Goal: Register for event/course

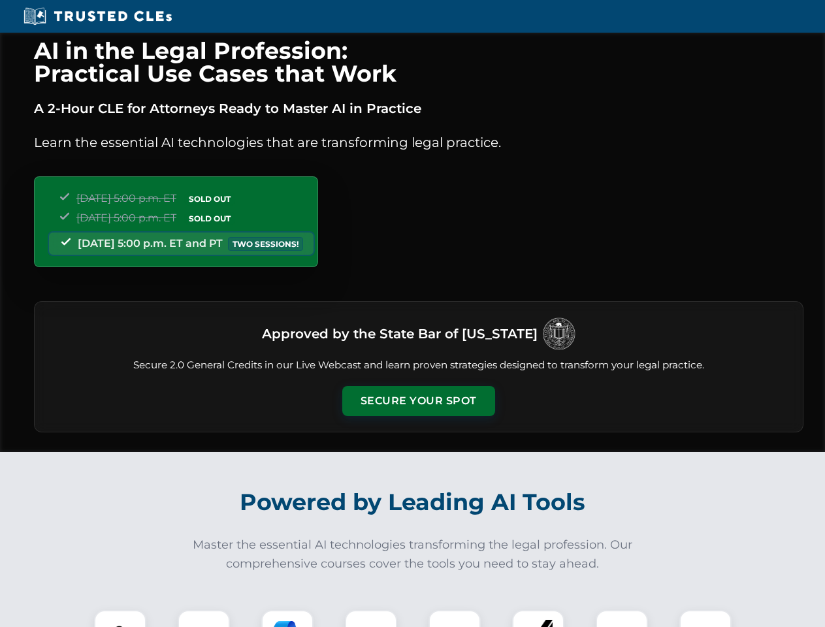
click at [418, 401] on button "Secure Your Spot" at bounding box center [418, 401] width 153 height 30
click at [120, 619] on img at bounding box center [120, 636] width 38 height 38
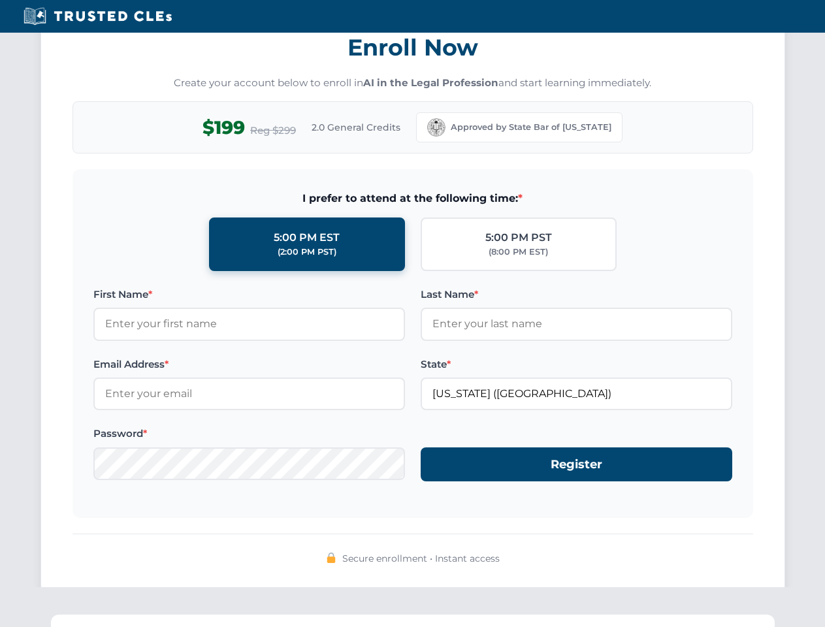
click at [371, 619] on div "AI in the Legal Profession: Practical Use Cases that Work A 2-Hour CLE for Atto…" at bounding box center [412, 428] width 825 height 3055
